Goal: Find specific page/section: Find specific page/section

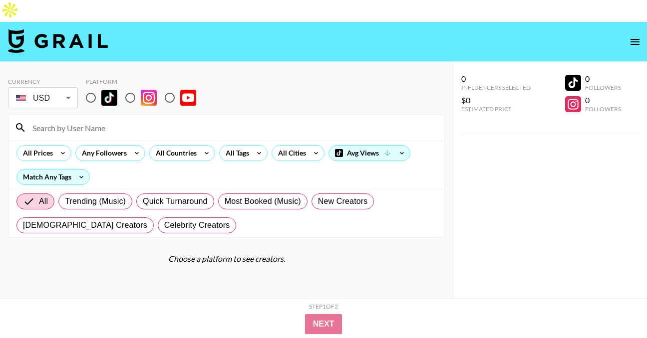
click at [107, 120] on input at bounding box center [232, 128] width 412 height 16
paste input "@HelenPeng"
click at [38, 120] on input "@HelenPeng" at bounding box center [232, 128] width 412 height 16
type input "HelenPeng"
click at [172, 87] on input "radio" at bounding box center [169, 97] width 21 height 21
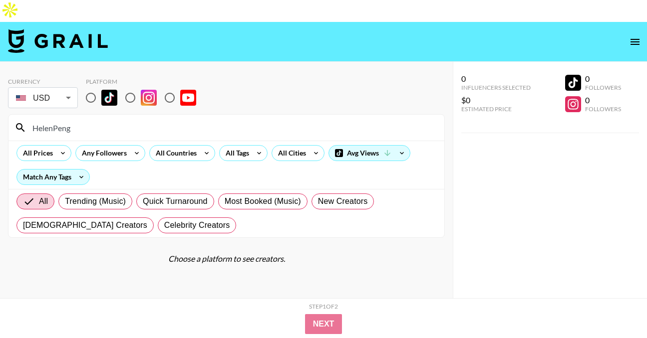
radio input "true"
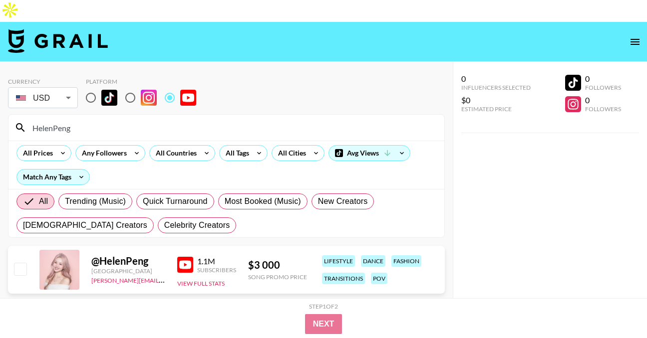
click at [85, 120] on input "HelenPeng" at bounding box center [232, 128] width 412 height 16
paste input "@Ceeleecosplay"
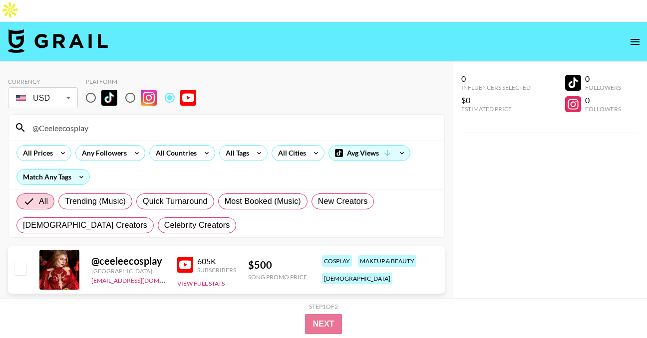
click at [38, 120] on input "@Ceeleecosplay" at bounding box center [232, 128] width 412 height 16
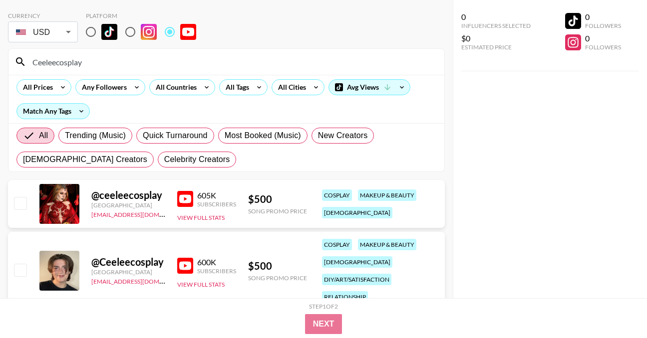
click at [128, 54] on input "Ceeleecosplay" at bounding box center [232, 62] width 412 height 16
paste input "@onigirinana"
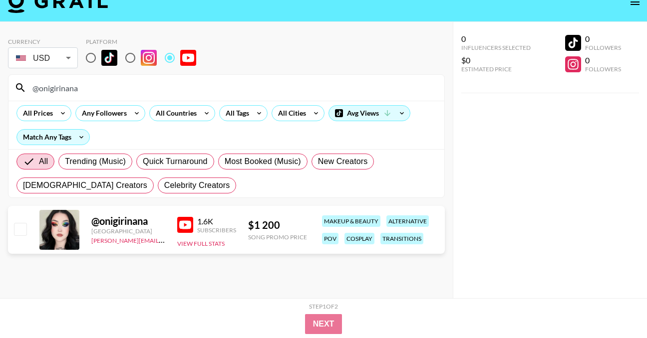
click at [94, 80] on input "@onigirinana" at bounding box center [232, 88] width 412 height 16
paste input "nhonsworld"
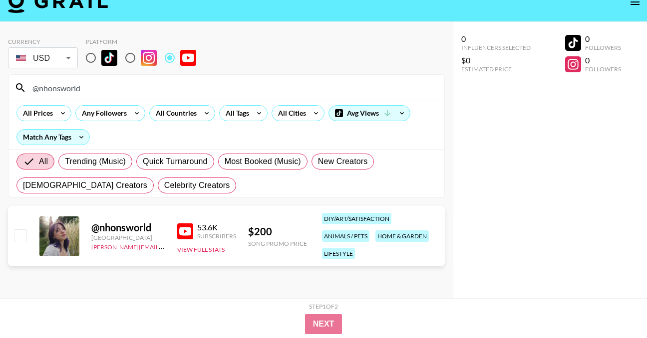
type input "@nhonsworld"
